Goal: Transaction & Acquisition: Book appointment/travel/reservation

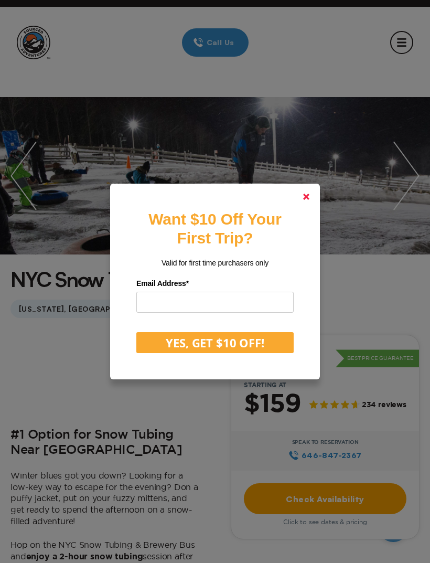
click at [301, 209] on link at bounding box center [306, 196] width 25 height 25
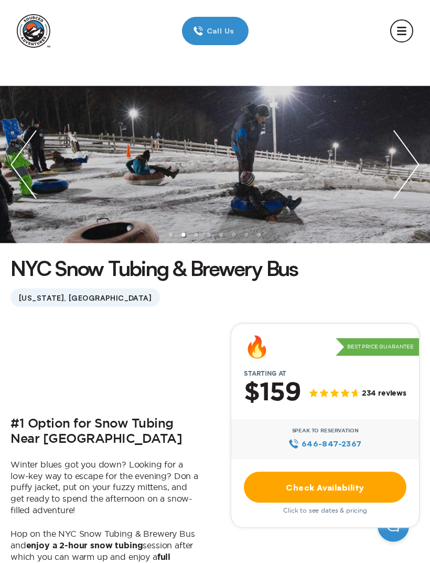
scroll to position [44, 0]
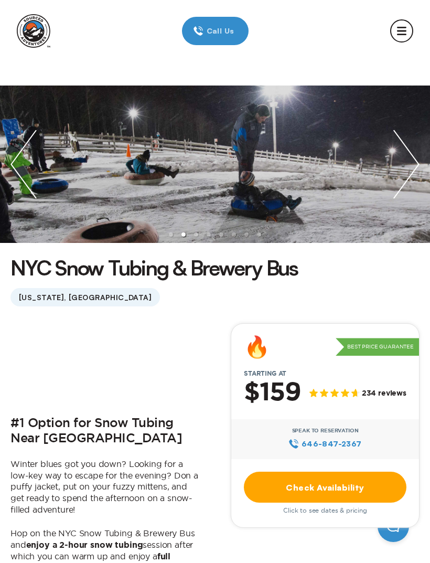
click at [398, 142] on img "next slide / item" at bounding box center [406, 164] width 47 height 157
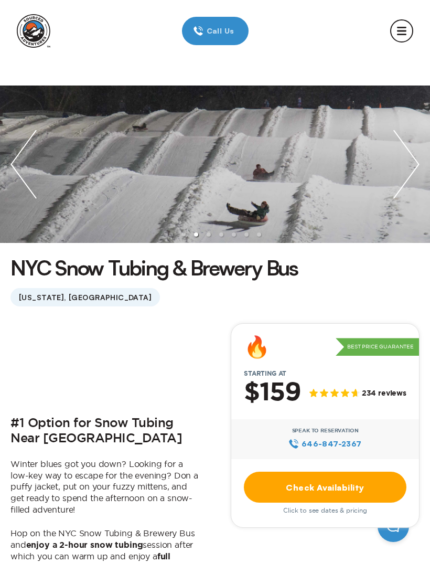
click at [398, 152] on img "next slide / item" at bounding box center [406, 164] width 47 height 157
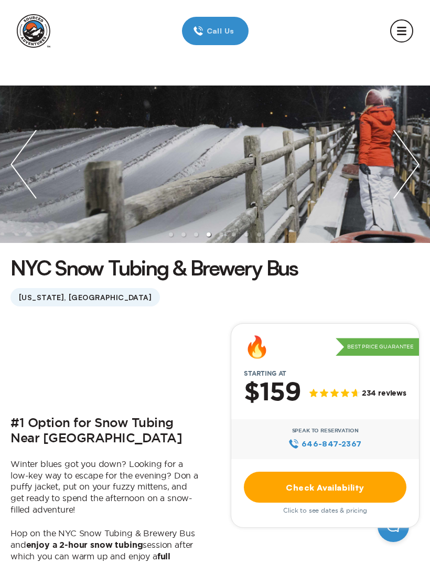
click at [405, 142] on img "next slide / item" at bounding box center [406, 164] width 47 height 157
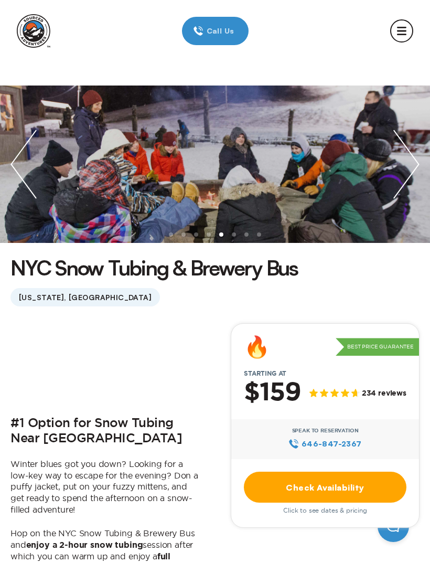
click at [405, 144] on img "next slide / item" at bounding box center [406, 164] width 47 height 157
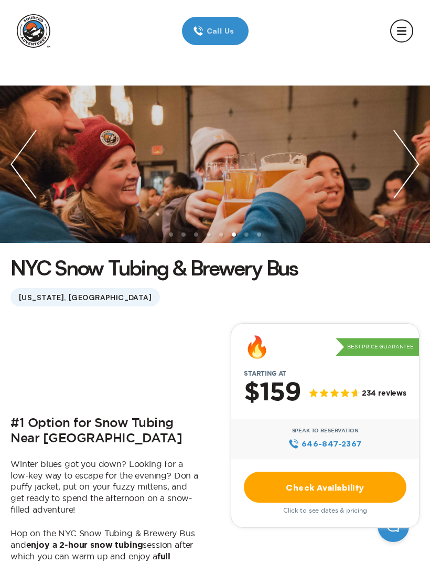
click at [406, 150] on img "next slide / item" at bounding box center [406, 164] width 47 height 157
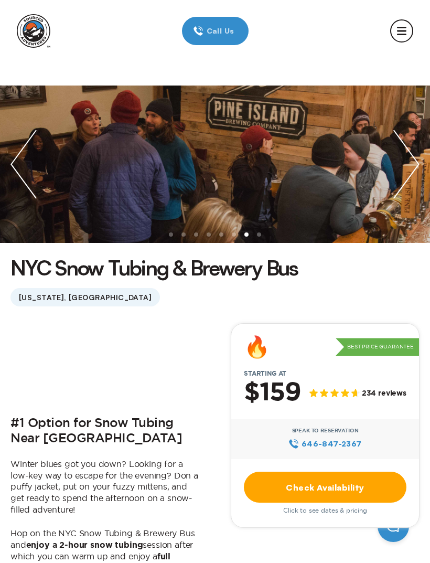
click at [408, 148] on img "next slide / item" at bounding box center [406, 164] width 47 height 157
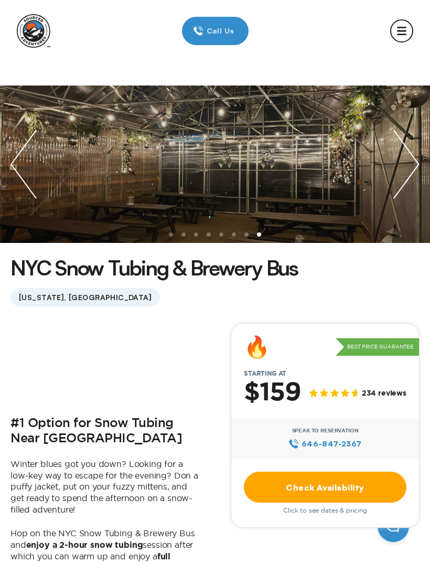
click at [410, 142] on img "next slide / item" at bounding box center [406, 164] width 47 height 157
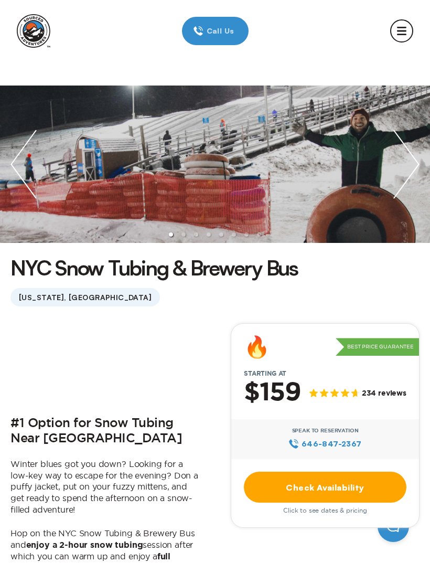
click at [412, 145] on img "next slide / item" at bounding box center [406, 164] width 47 height 157
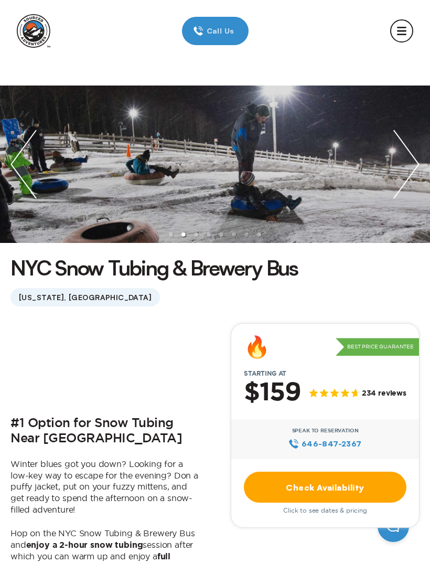
click at [411, 141] on img "next slide / item" at bounding box center [406, 164] width 47 height 157
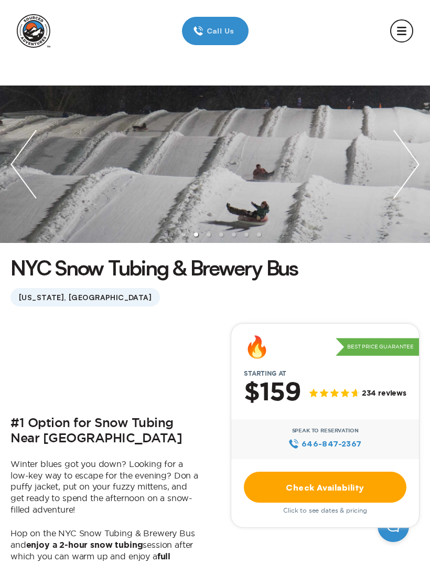
click at [408, 143] on img "next slide / item" at bounding box center [406, 164] width 47 height 157
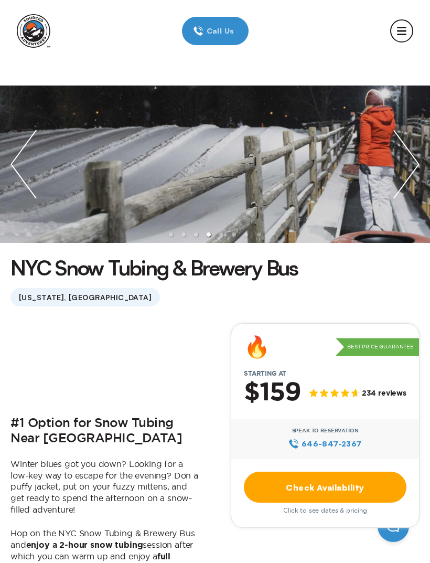
click at [410, 156] on img "next slide / item" at bounding box center [406, 164] width 47 height 157
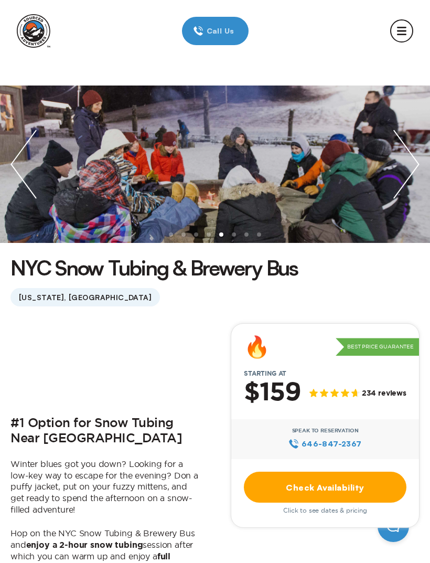
click at [415, 142] on img "next slide / item" at bounding box center [406, 164] width 47 height 157
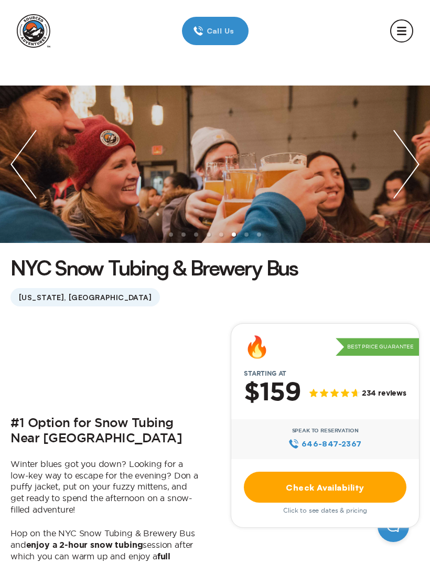
click at [406, 153] on img "next slide / item" at bounding box center [406, 164] width 47 height 157
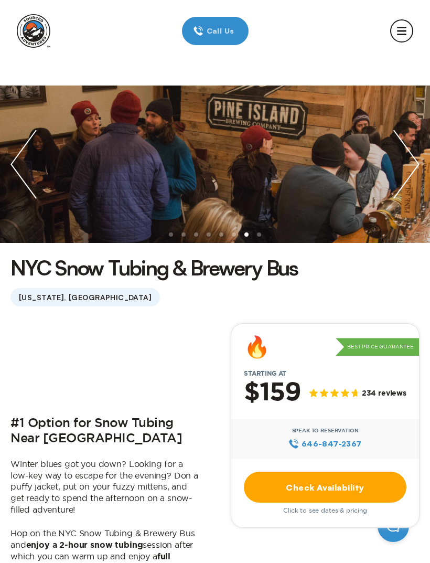
click at [405, 153] on img "next slide / item" at bounding box center [406, 164] width 47 height 157
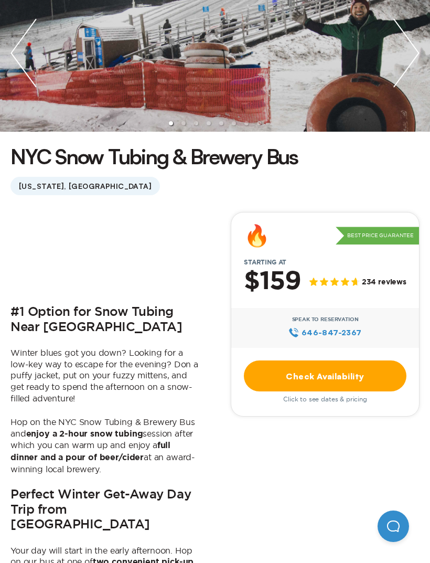
scroll to position [0, 0]
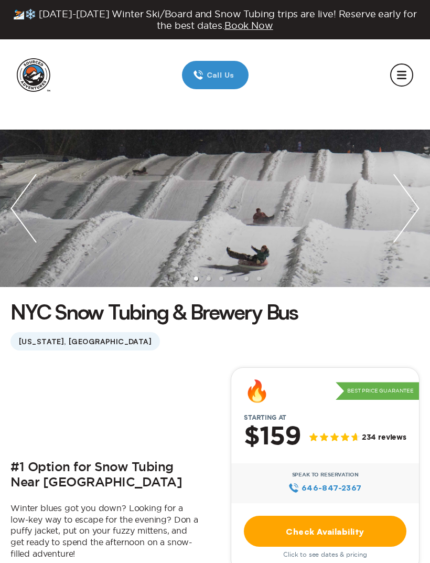
click at [402, 172] on img "next slide / item" at bounding box center [406, 208] width 47 height 157
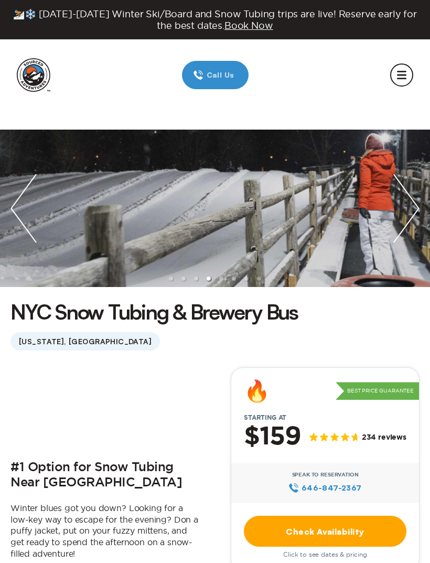
click at [398, 163] on img "next slide / item" at bounding box center [406, 208] width 47 height 157
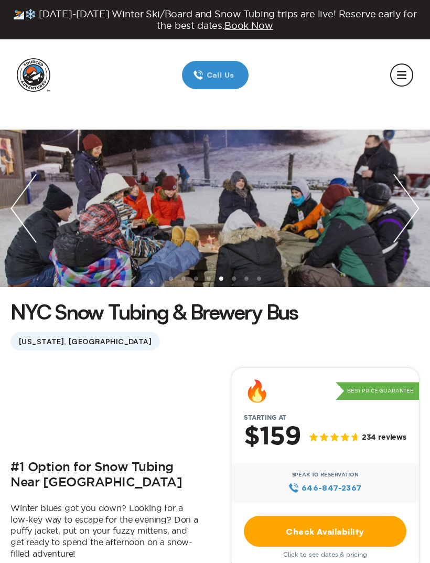
click at [412, 173] on img "next slide / item" at bounding box center [406, 208] width 47 height 157
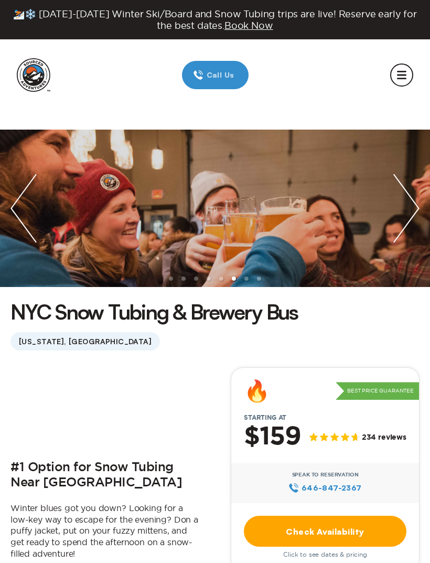
click at [405, 169] on img "next slide / item" at bounding box center [406, 208] width 47 height 157
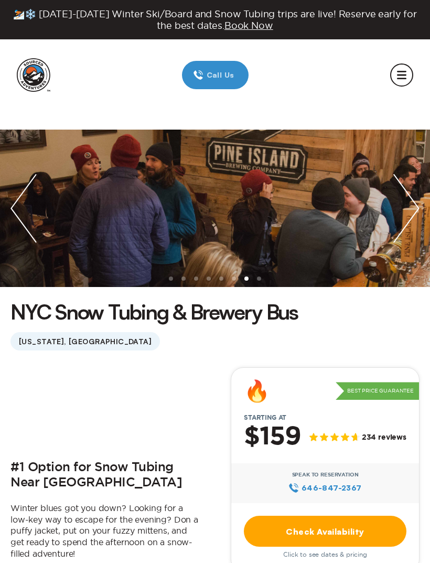
click at [397, 165] on img "next slide / item" at bounding box center [406, 208] width 47 height 157
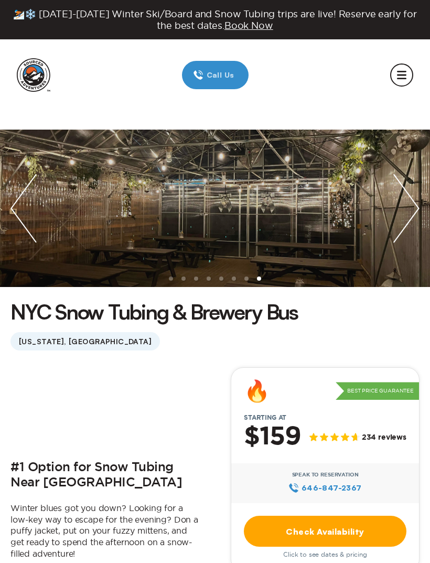
click at [397, 162] on img "next slide / item" at bounding box center [406, 208] width 47 height 157
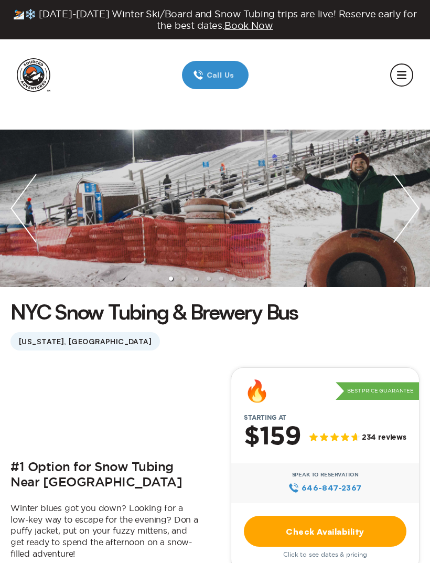
click at [32, 206] on img "previous slide / item" at bounding box center [23, 208] width 47 height 157
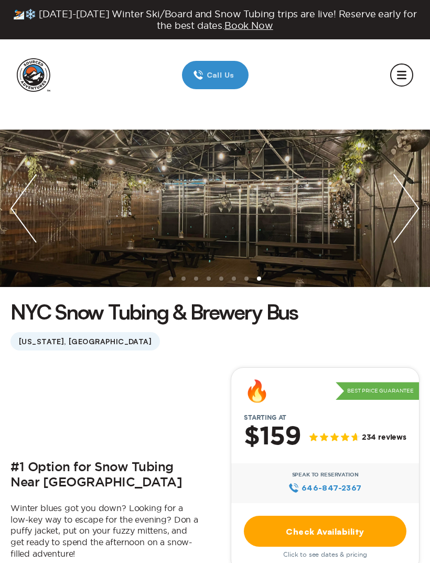
click at [404, 161] on img "next slide / item" at bounding box center [406, 208] width 47 height 157
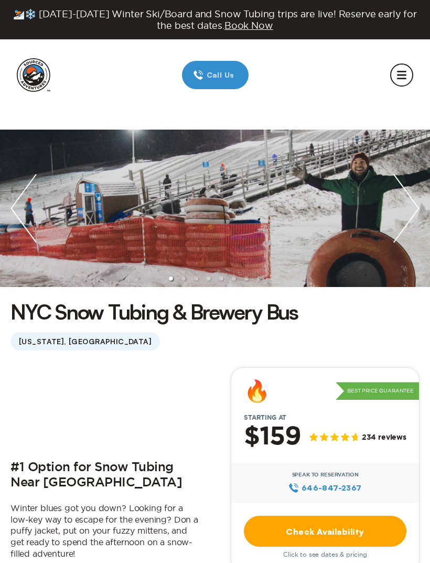
click at [400, 161] on img "next slide / item" at bounding box center [406, 208] width 47 height 157
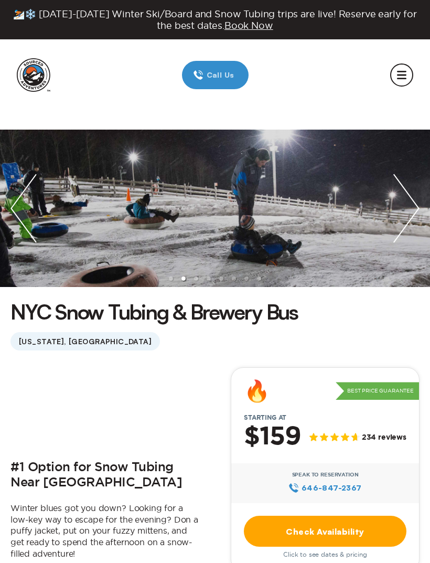
click at [401, 163] on img "next slide / item" at bounding box center [406, 208] width 47 height 157
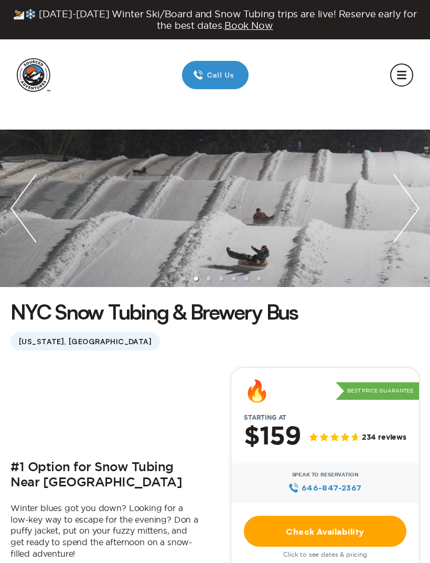
click at [400, 162] on img "next slide / item" at bounding box center [406, 208] width 47 height 157
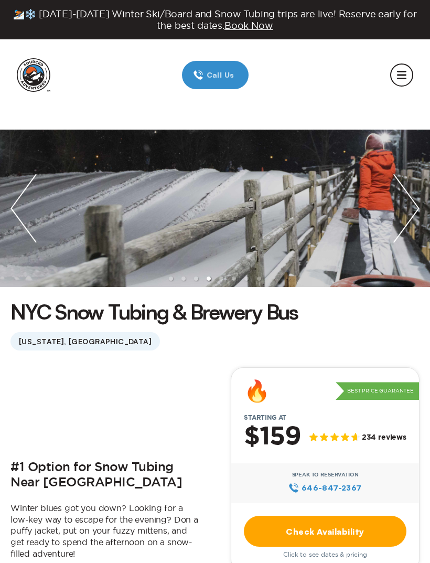
click at [398, 160] on img "next slide / item" at bounding box center [406, 208] width 47 height 157
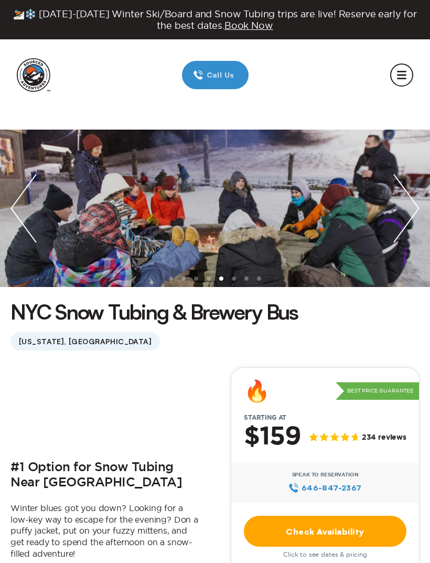
click at [391, 168] on img "next slide / item" at bounding box center [406, 208] width 47 height 157
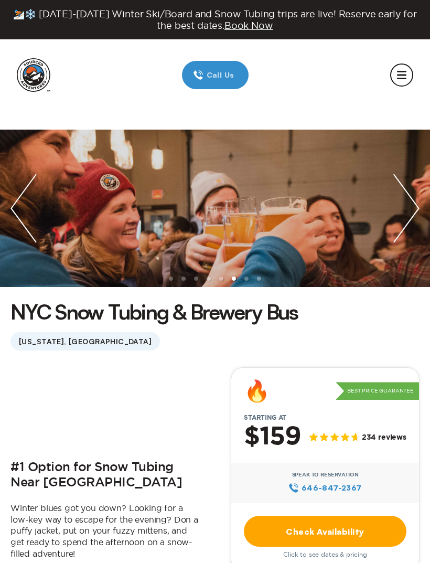
click at [403, 172] on img "next slide / item" at bounding box center [406, 208] width 47 height 157
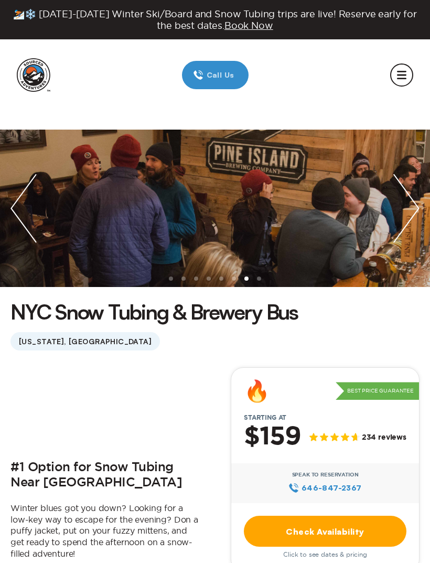
click at [409, 169] on img "next slide / item" at bounding box center [406, 208] width 47 height 157
